Goal: Transaction & Acquisition: Purchase product/service

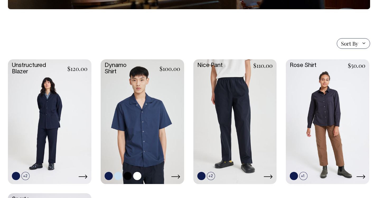
scroll to position [118, 0]
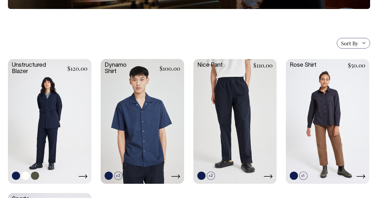
click at [45, 126] on link at bounding box center [50, 121] width 84 height 124
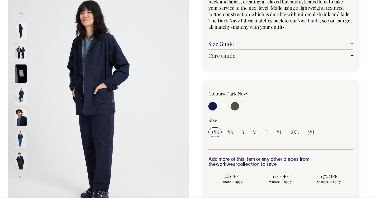
scroll to position [68, 0]
click at [237, 104] on input "radio" at bounding box center [235, 106] width 8 height 8
radio input "true"
select select "Olive"
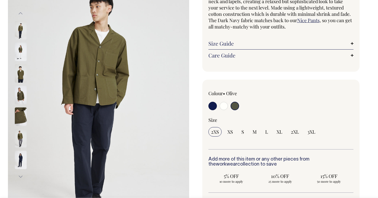
click at [215, 101] on div "Colour • Olive" at bounding box center [238, 100] width 58 height 21
click at [214, 105] on input "radio" at bounding box center [213, 106] width 8 height 8
radio input "true"
select select "Dark Navy"
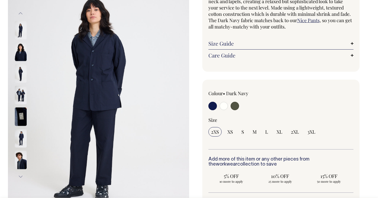
click at [237, 106] on input "radio" at bounding box center [235, 106] width 8 height 8
radio input "true"
select select "Olive"
